Goal: Information Seeking & Learning: Learn about a topic

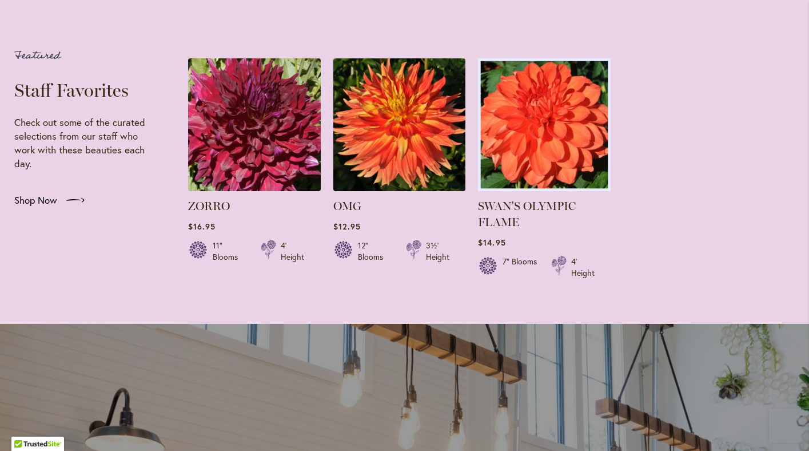
scroll to position [2193, 0]
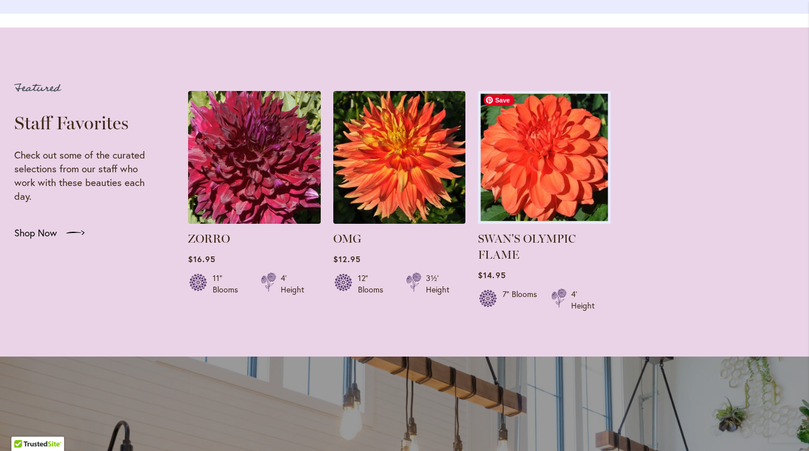
click at [543, 129] on img at bounding box center [544, 157] width 139 height 139
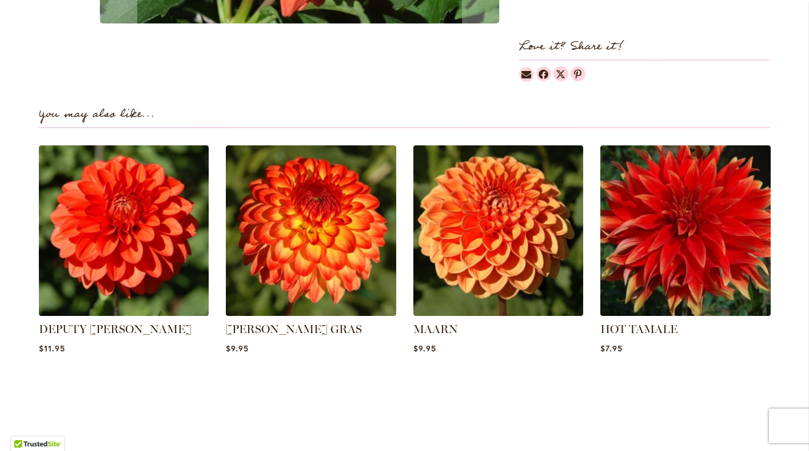
scroll to position [723, 0]
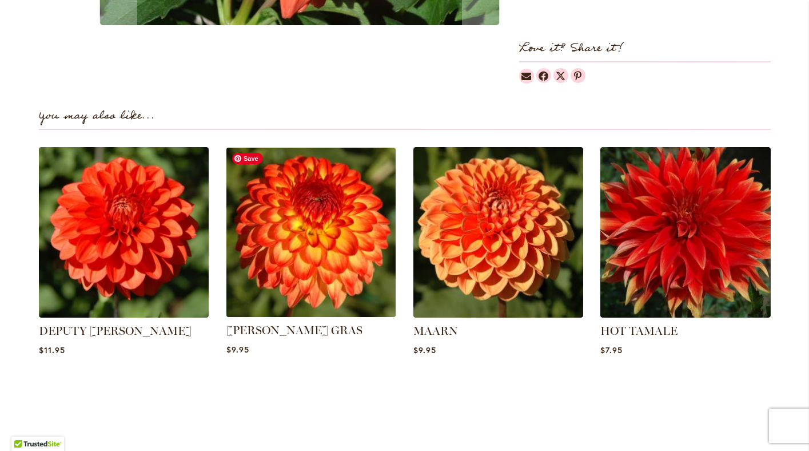
click at [314, 261] on img at bounding box center [311, 232] width 177 height 177
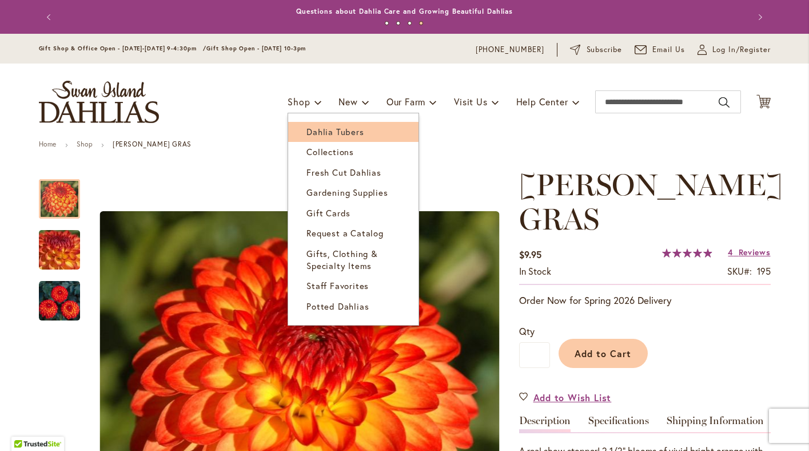
click at [330, 136] on span "Dahlia Tubers" at bounding box center [335, 131] width 57 height 11
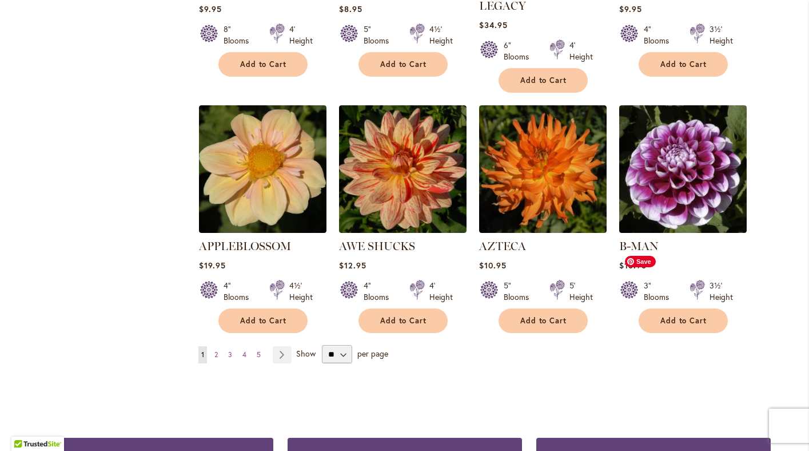
scroll to position [919, 0]
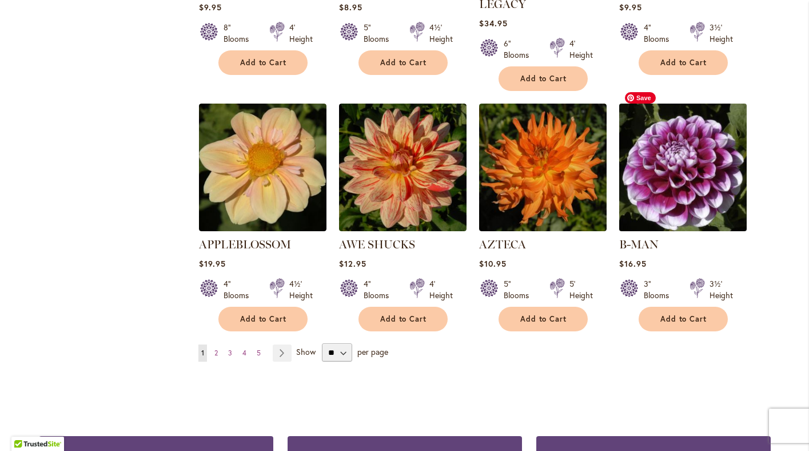
click at [688, 183] on img at bounding box center [683, 168] width 134 height 134
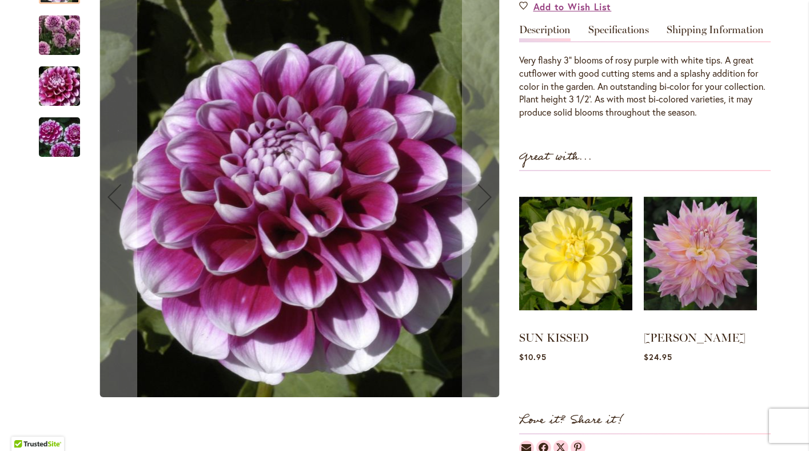
scroll to position [367, 0]
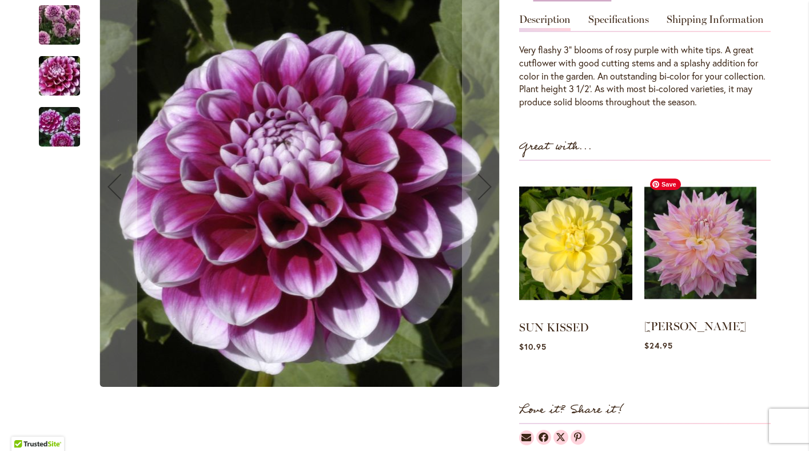
click at [709, 273] on img at bounding box center [701, 243] width 112 height 140
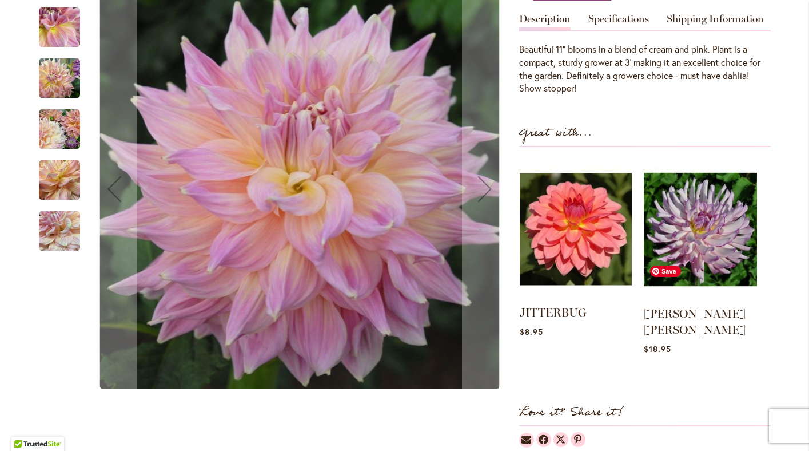
scroll to position [368, 0]
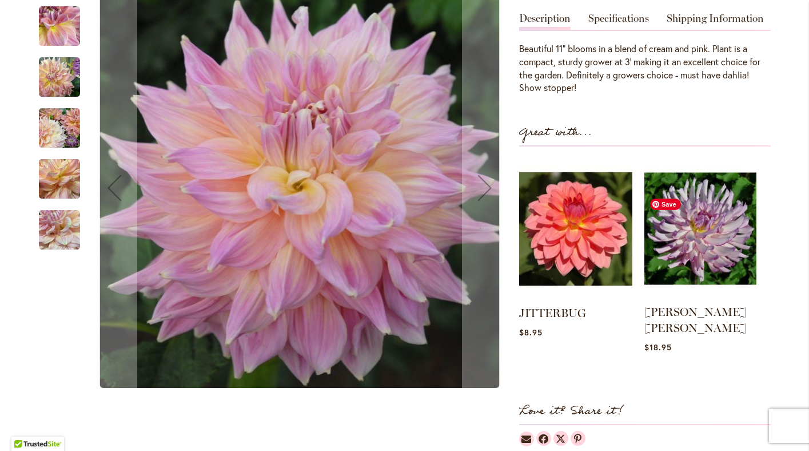
click at [710, 293] on img at bounding box center [701, 228] width 112 height 140
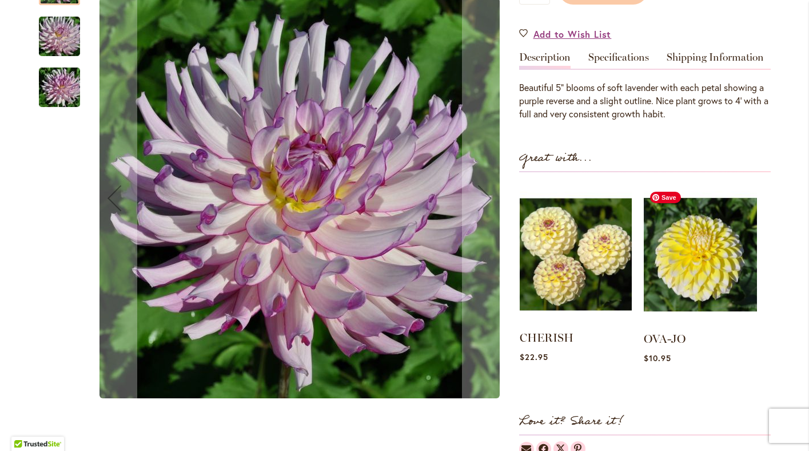
scroll to position [362, 0]
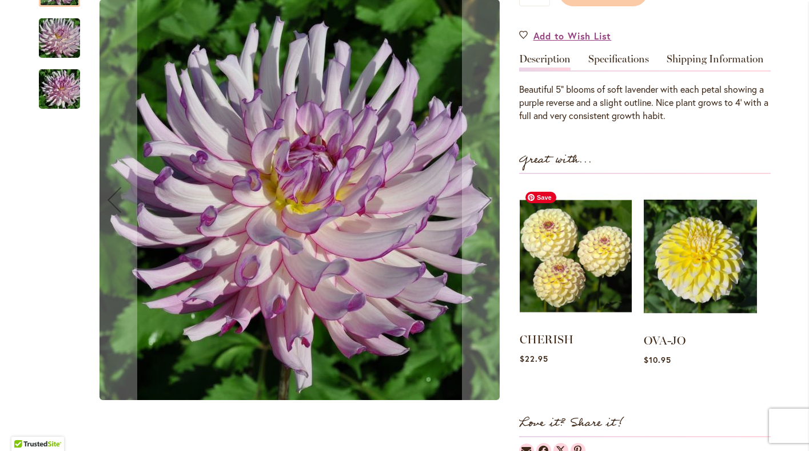
click at [552, 268] on img at bounding box center [576, 256] width 112 height 140
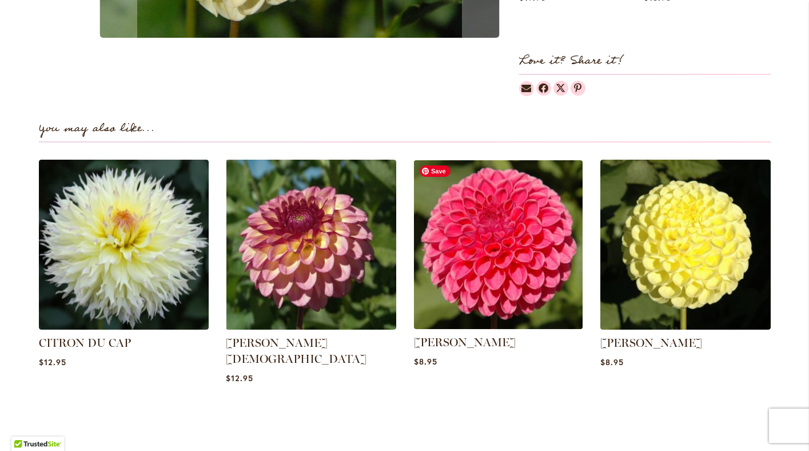
scroll to position [691, 0]
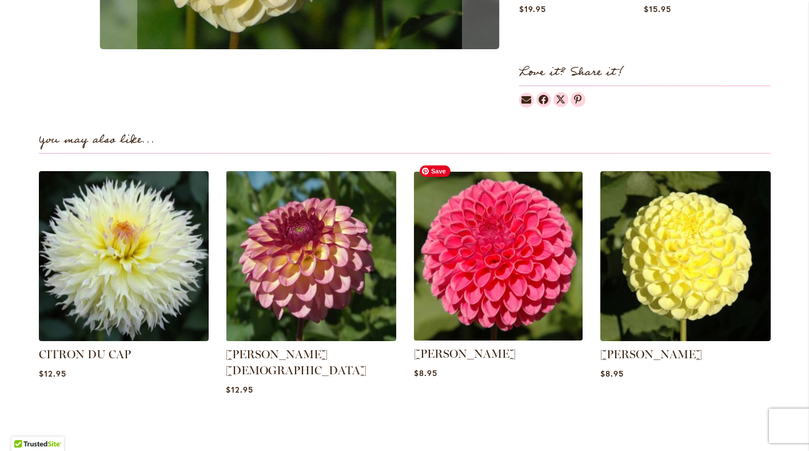
click at [506, 260] on img at bounding box center [498, 255] width 177 height 177
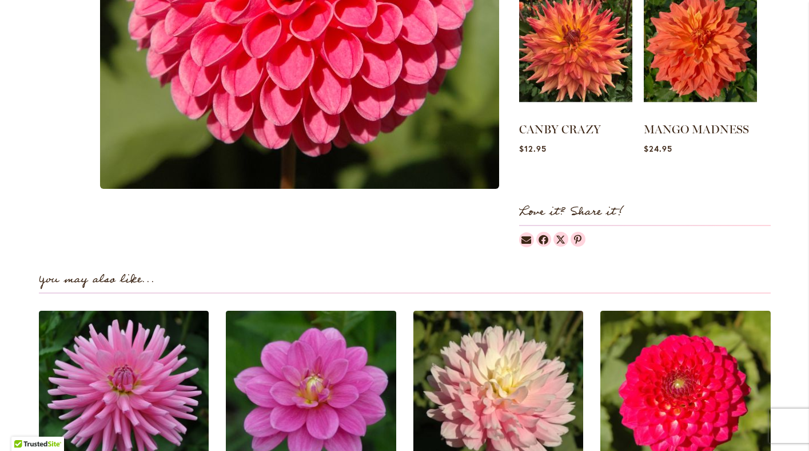
scroll to position [527, 0]
